Goal: Task Accomplishment & Management: Manage account settings

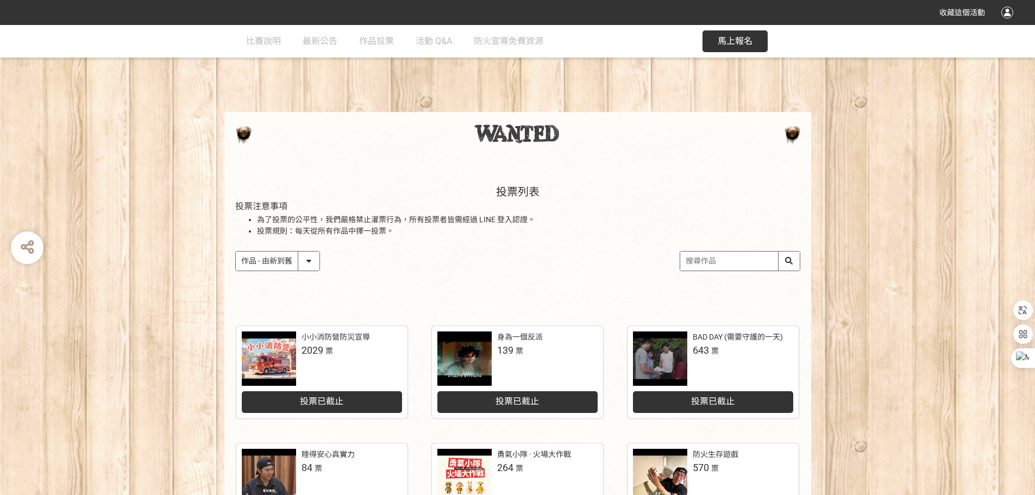
click at [1010, 15] on div at bounding box center [1008, 13] width 12 height 12
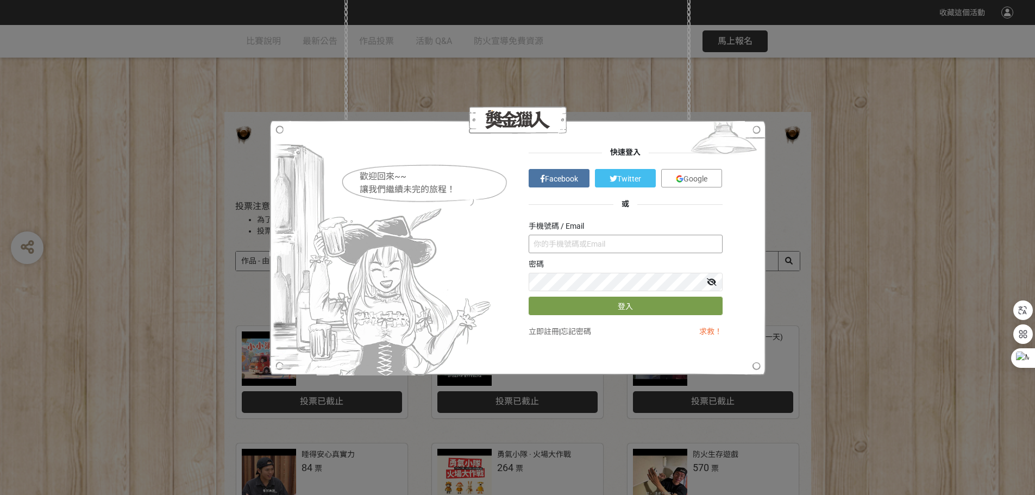
click at [599, 246] on input "text" at bounding box center [626, 244] width 194 height 18
type input "ㄒㄛ"
type input "diivne0526"
click at [693, 179] on span "Google" at bounding box center [696, 178] width 24 height 9
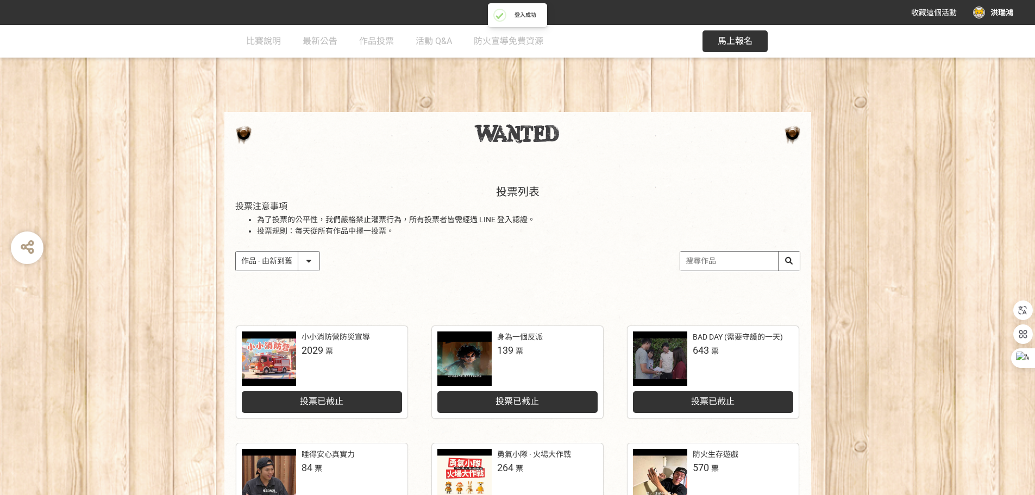
click at [994, 11] on div "洪瑞鴻" at bounding box center [993, 13] width 40 height 12
click at [988, 47] on link "投稿記錄" at bounding box center [986, 45] width 30 height 9
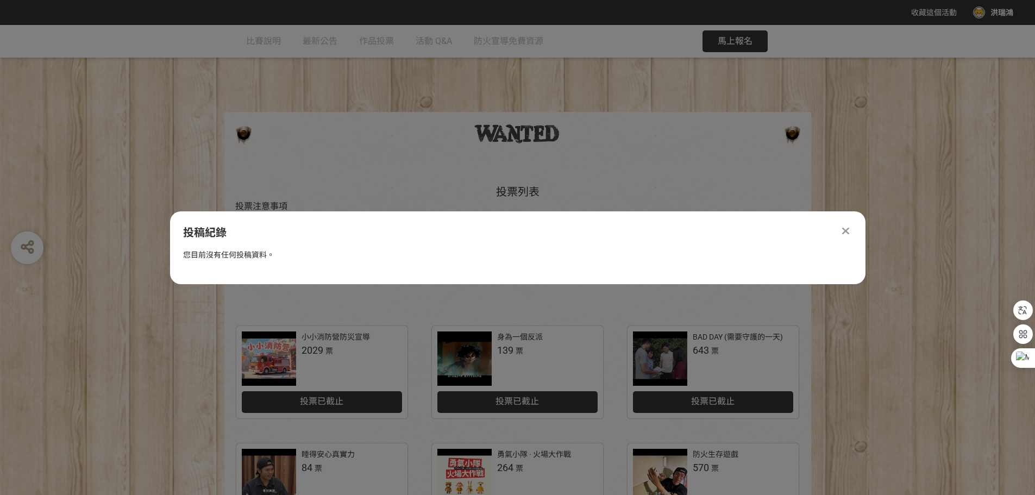
click at [852, 229] on div at bounding box center [846, 230] width 13 height 13
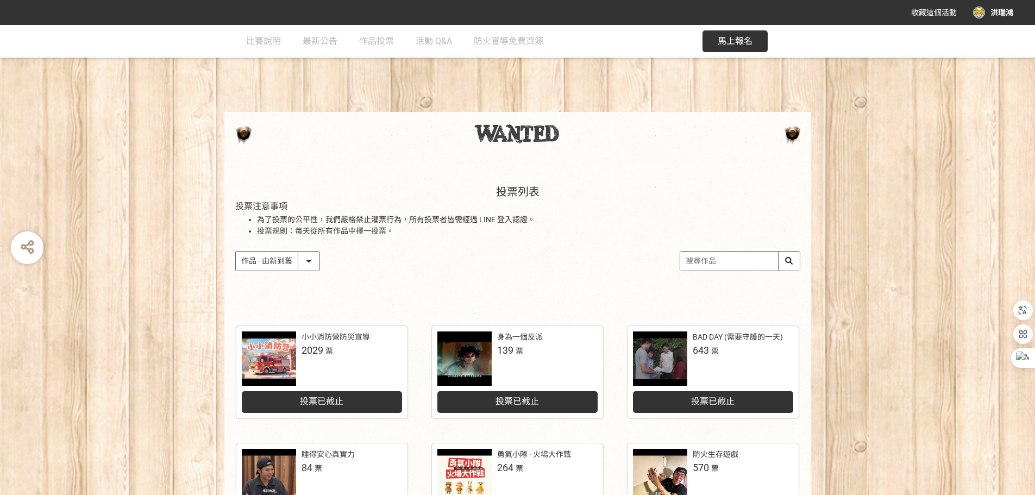
click at [1001, 14] on div "洪瑞鴻" at bounding box center [993, 13] width 40 height 12
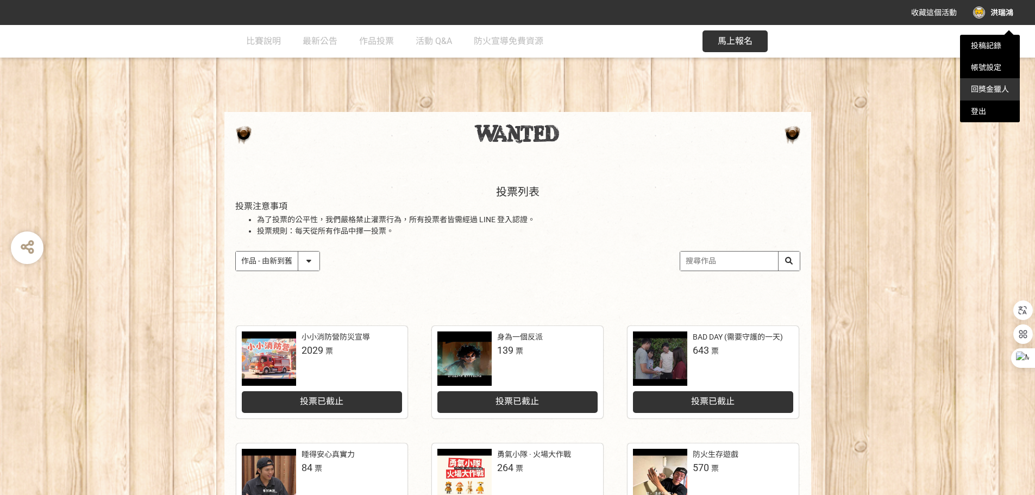
click at [980, 89] on link "回獎金獵人" at bounding box center [990, 89] width 38 height 9
click at [991, 68] on link "帳號設定" at bounding box center [986, 67] width 30 height 9
click at [981, 116] on div "登出" at bounding box center [990, 112] width 60 height 22
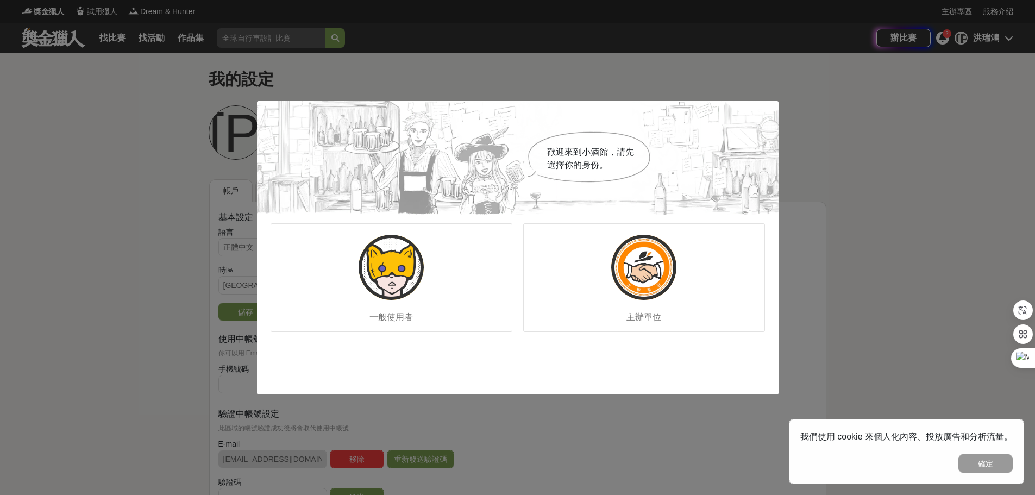
click at [137, 283] on div "歡迎來到小酒館，請先選擇你的身份。 一般使用者 主辦單位" at bounding box center [517, 247] width 1035 height 495
click at [386, 285] on img at bounding box center [391, 267] width 65 height 65
